Goal: Information Seeking & Learning: Learn about a topic

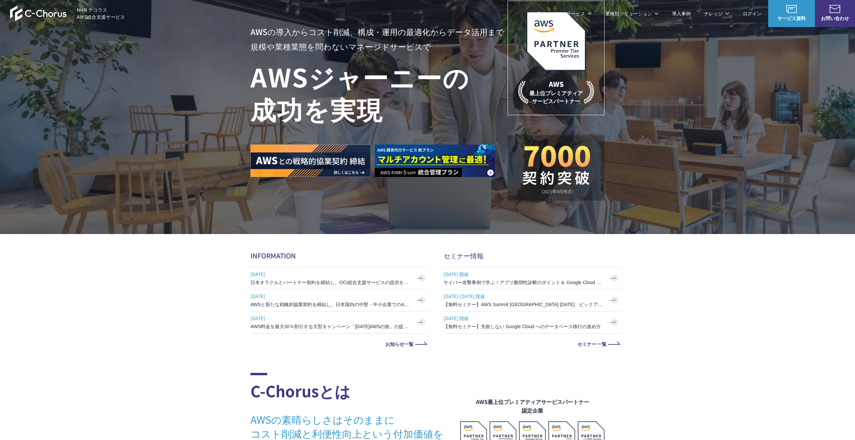
scroll to position [77, 0]
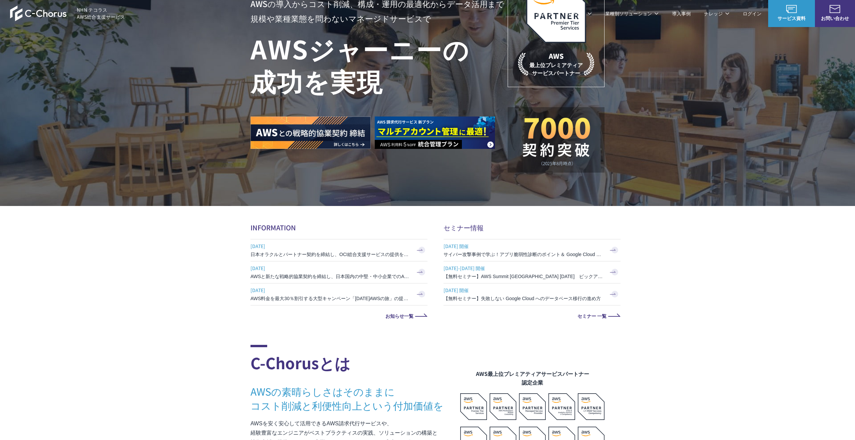
click at [349, 219] on section "AWSの導入からコスト削減、 構成・運用の最適化からデータ活用まで 規模や業種業態を問わない マネージドサービスで AWS ジャーニーの 成功を実現 AWS …" at bounding box center [427, 121] width 855 height 396
click at [281, 56] on link "AWS請求代行サービス" at bounding box center [279, 56] width 47 height 7
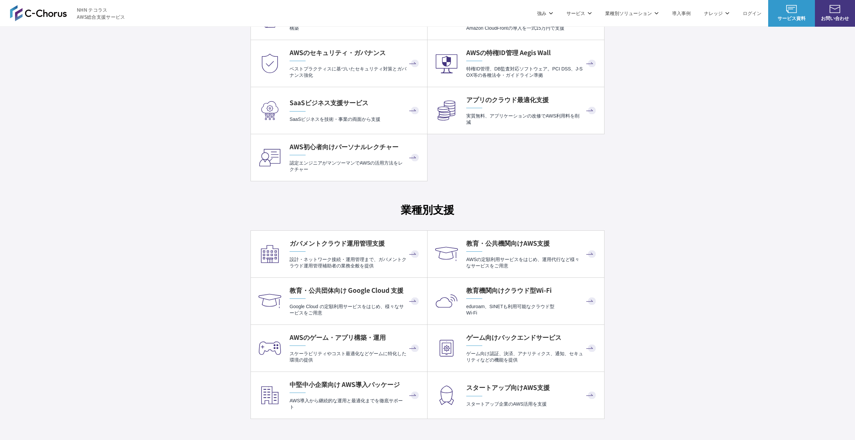
scroll to position [1553, 0]
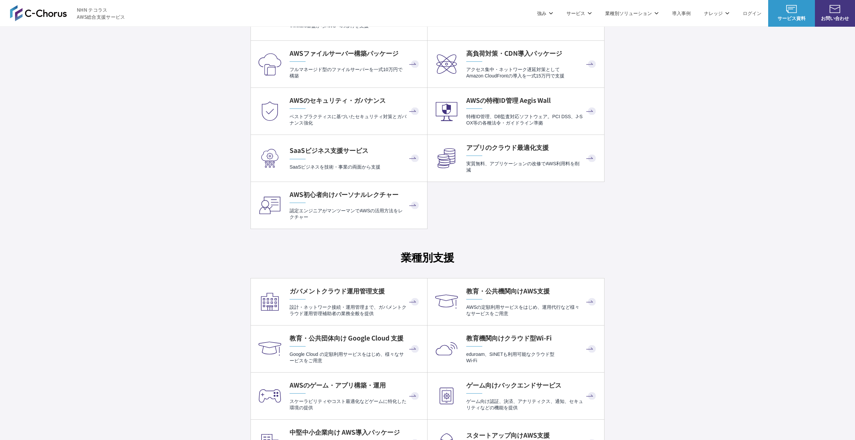
drag, startPoint x: 406, startPoint y: 259, endPoint x: 478, endPoint y: 258, distance: 71.8
click at [478, 258] on h3 "業種別支援" at bounding box center [427, 257] width 354 height 16
drag, startPoint x: 478, startPoint y: 258, endPoint x: 399, endPoint y: 260, distance: 78.5
click at [399, 260] on h3 "業種別支援" at bounding box center [427, 257] width 354 height 16
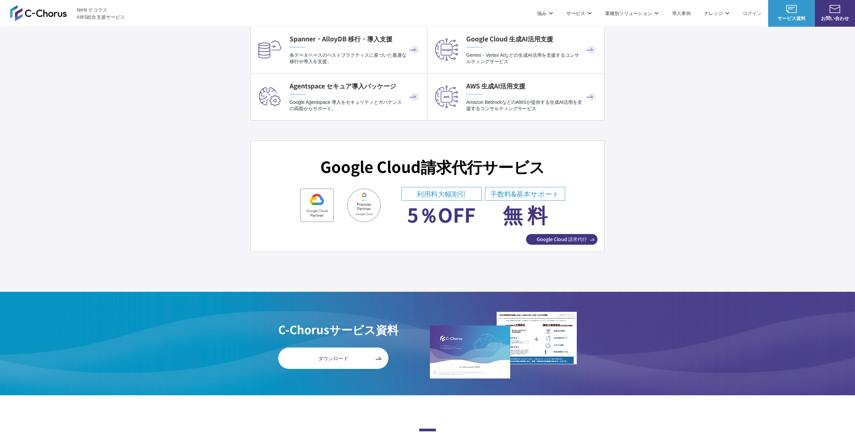
scroll to position [2320, 0]
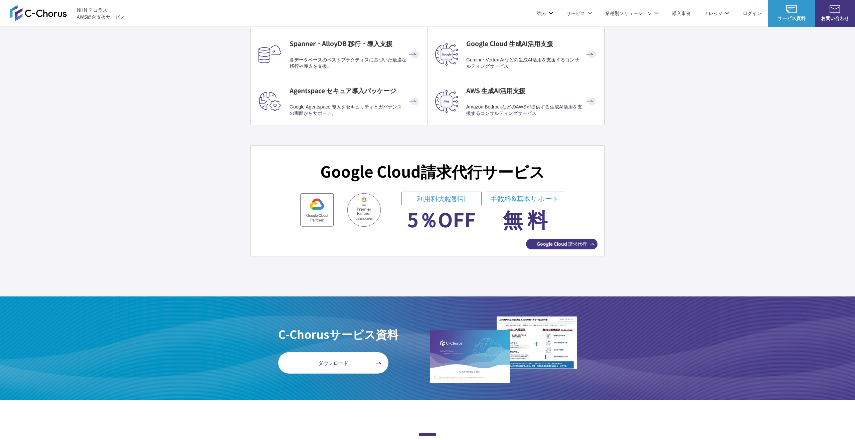
click at [530, 211] on link "OCI総合支援" at bounding box center [534, 214] width 26 height 7
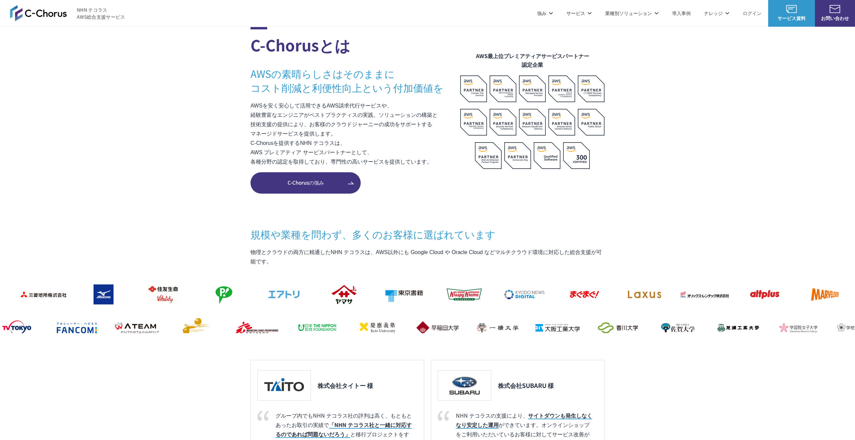
scroll to position [388, 0]
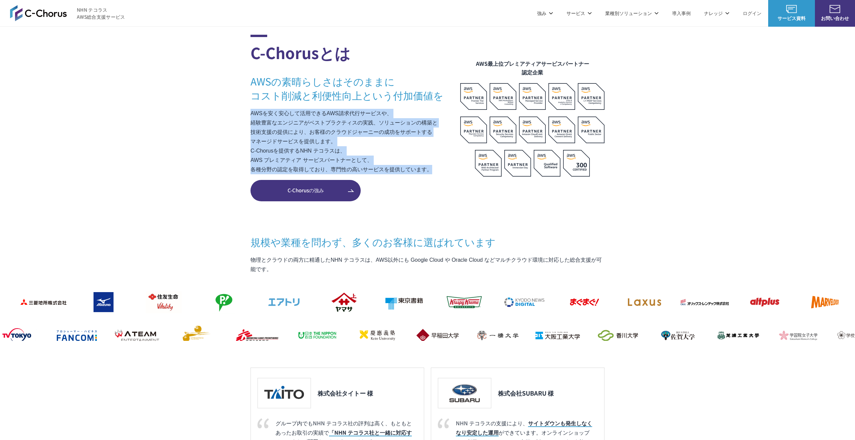
drag, startPoint x: 247, startPoint y: 114, endPoint x: 436, endPoint y: 176, distance: 198.6
click at [436, 176] on section "C-Chorusとは AWSの素晴らしさはそのままに コスト削減と利便性向上という付加価値を AWSを安く安心して活用できるAWS請求代行サービスや、 経験豊…" at bounding box center [427, 277] width 855 height 485
click at [436, 176] on div "C-Chorusとは AWSの素晴らしさはそのままに コスト削減と利便性向上という付加価値を AWSを安く安心して活用できるAWS請求代行サービスや、 経験豊…" at bounding box center [355, 106] width 210 height 142
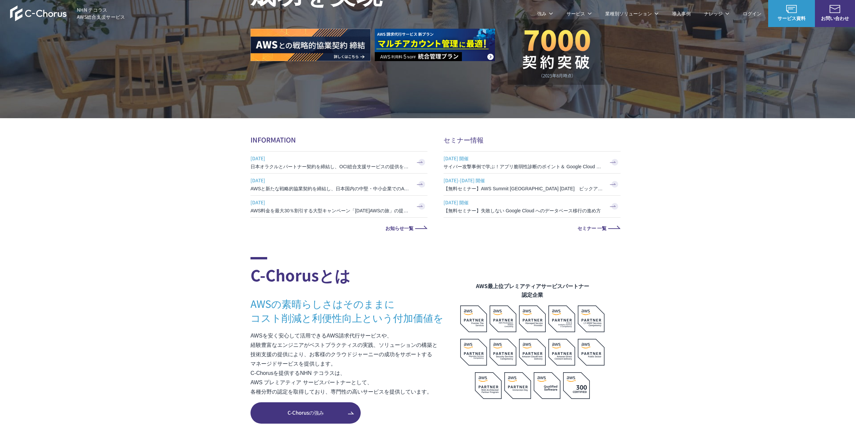
scroll to position [0, 0]
